Goal: Find specific page/section

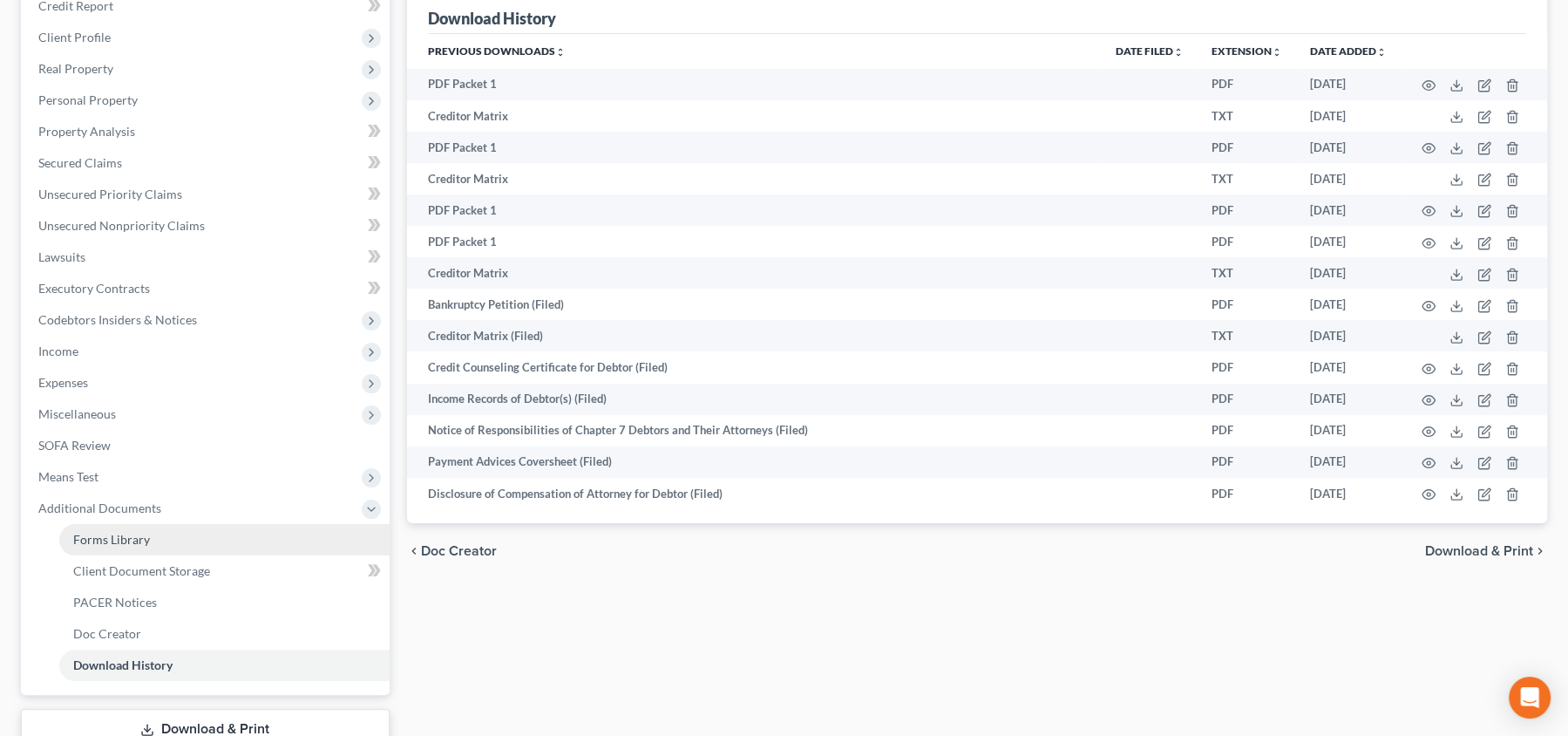
click at [130, 538] on span "Forms Library" at bounding box center [111, 539] width 76 height 15
